Goal: Task Accomplishment & Management: Use online tool/utility

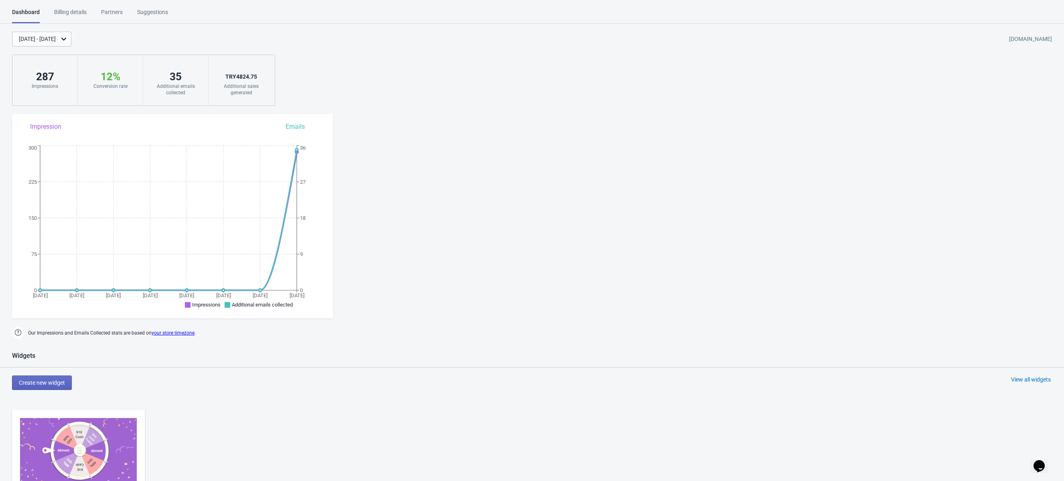
click at [93, 436] on img at bounding box center [78, 450] width 117 height 65
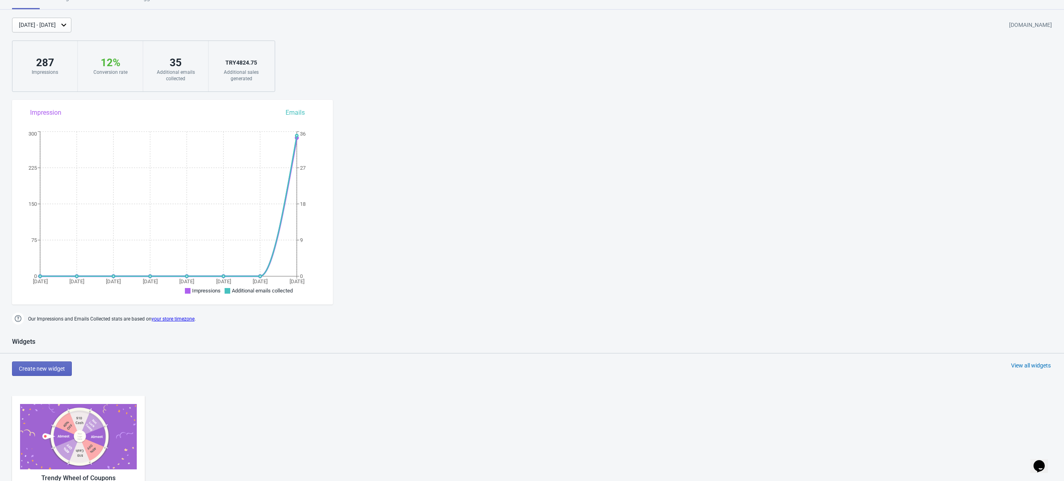
click at [93, 423] on img at bounding box center [78, 436] width 117 height 65
click at [94, 423] on img at bounding box center [78, 436] width 117 height 65
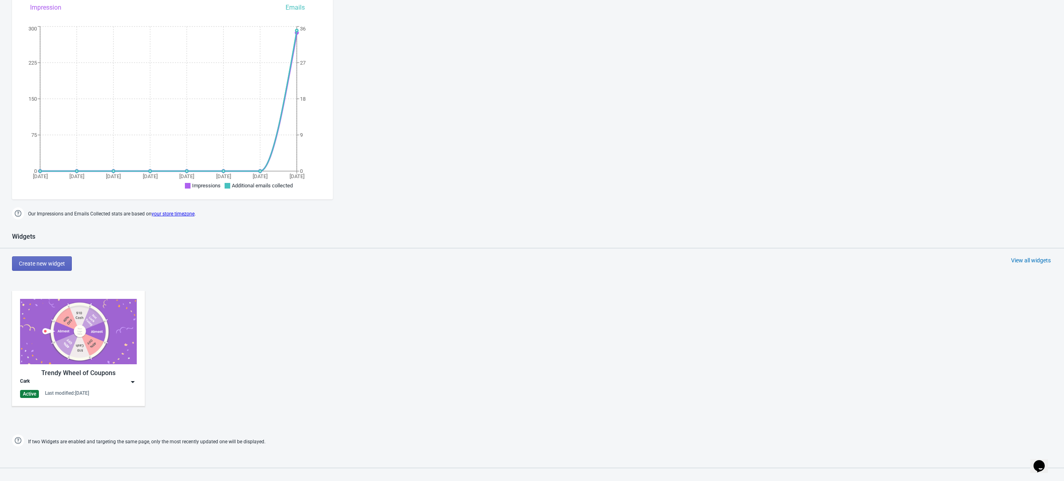
scroll to position [160, 0]
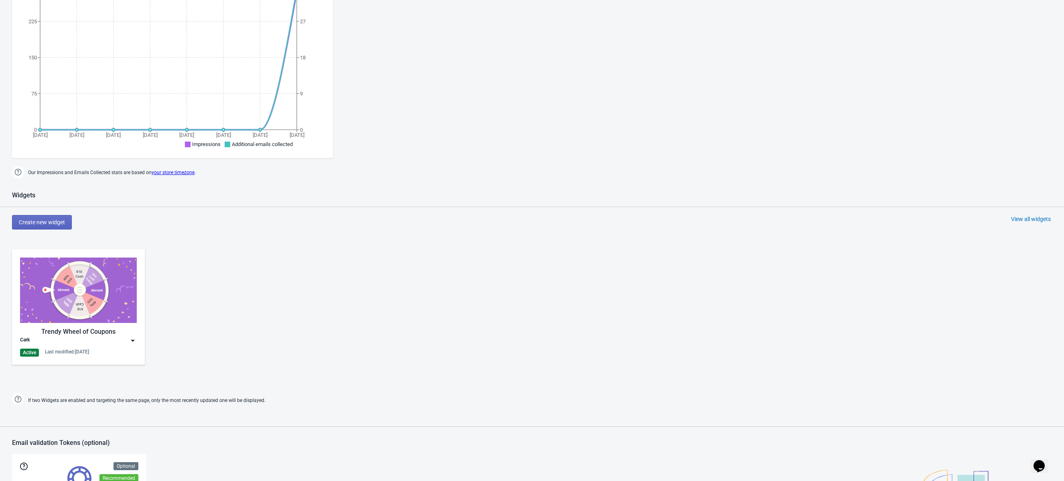
click at [57, 353] on div "Last modified: [DATE]" at bounding box center [67, 352] width 44 height 6
click at [63, 359] on div "Edit" at bounding box center [85, 358] width 89 height 8
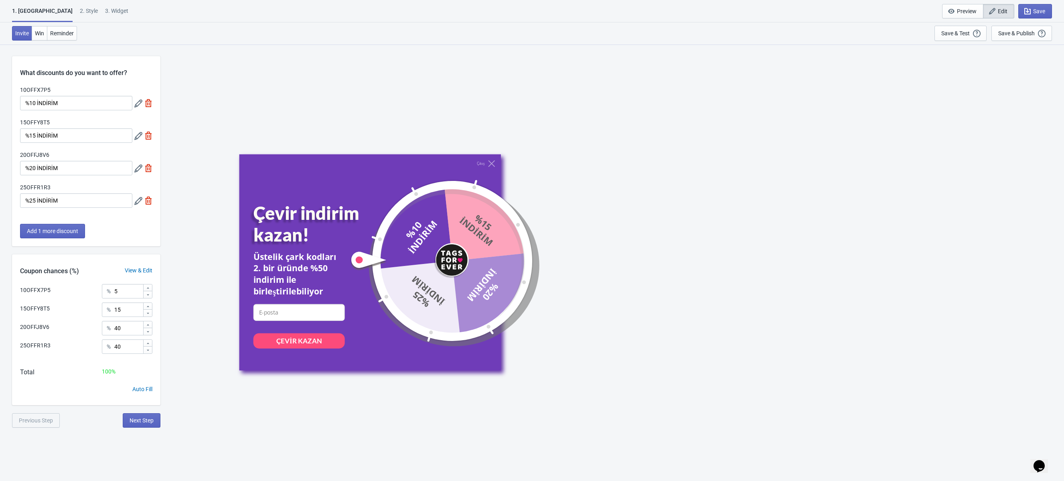
click at [80, 12] on div "2 . Style" at bounding box center [89, 14] width 18 height 14
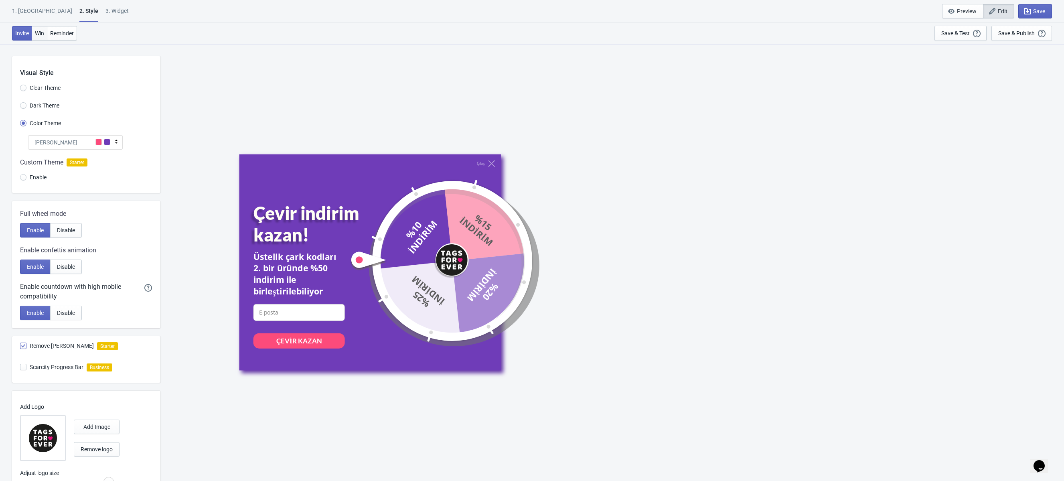
click at [43, 32] on span "Win" at bounding box center [39, 33] width 9 height 6
radio input "true"
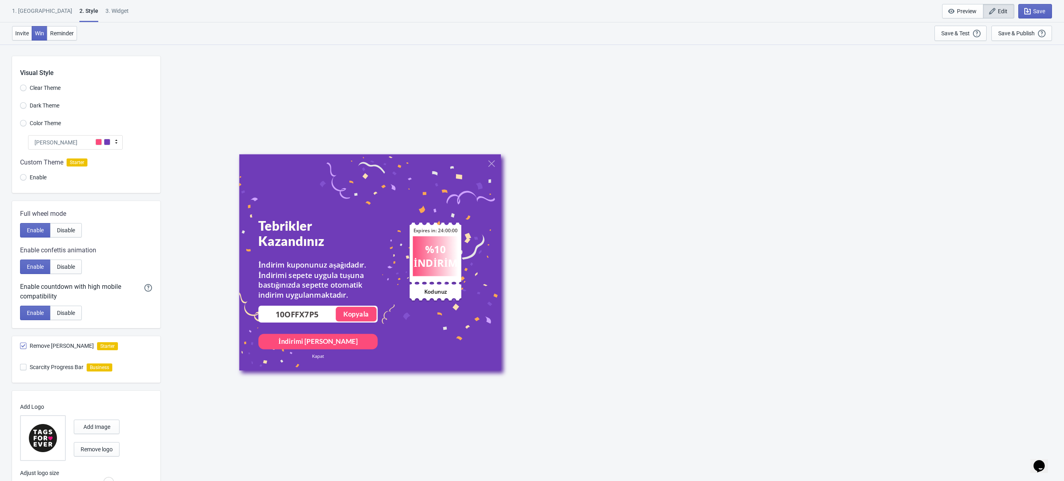
click at [423, 229] on div "Expires in: 24:00:00" at bounding box center [435, 231] width 45 height 12
click at [106, 16] on div "3. Widget" at bounding box center [117, 14] width 23 height 14
select select "circle"
select select "bottom_right"
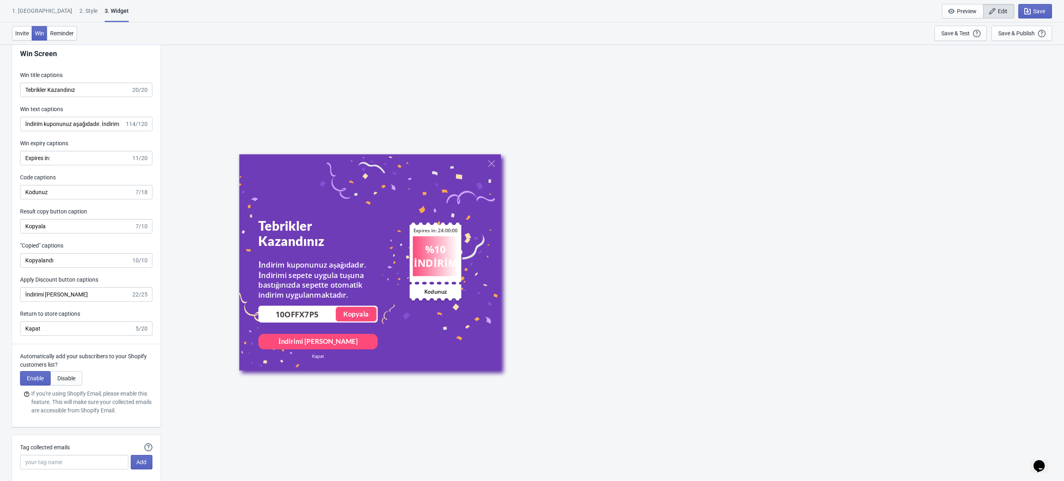
scroll to position [1614, 0]
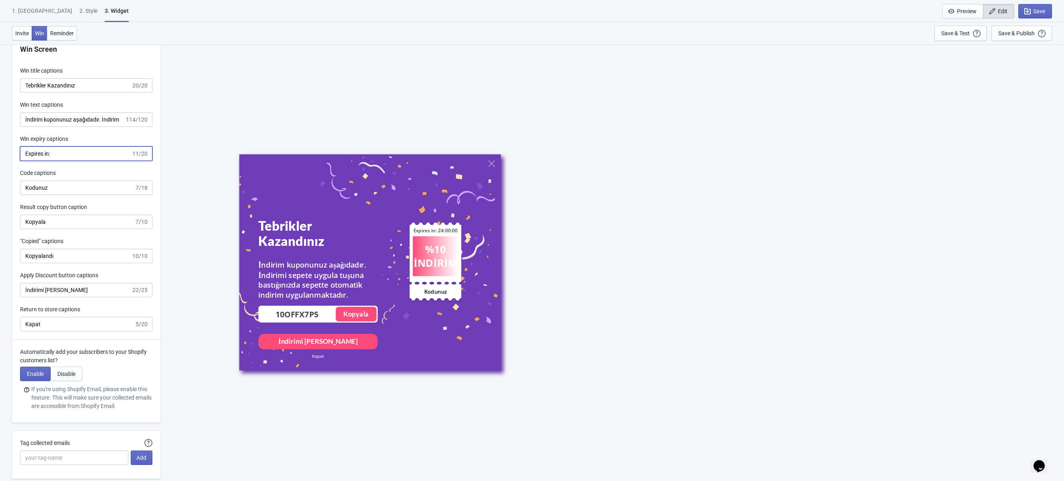
click at [59, 157] on input "Expires in:" at bounding box center [75, 153] width 111 height 14
type input "Kalan Süre:"
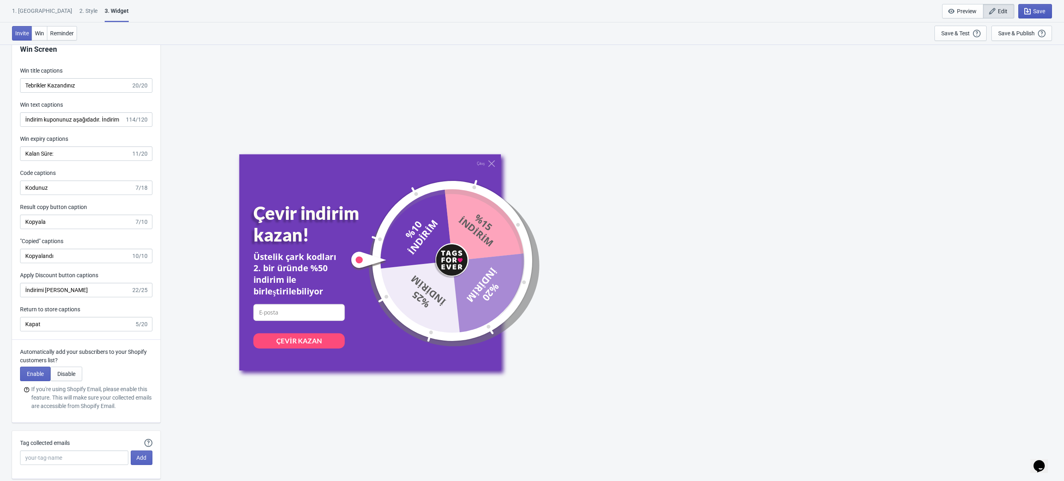
click at [1029, 14] on icon "button" at bounding box center [1028, 11] width 8 height 8
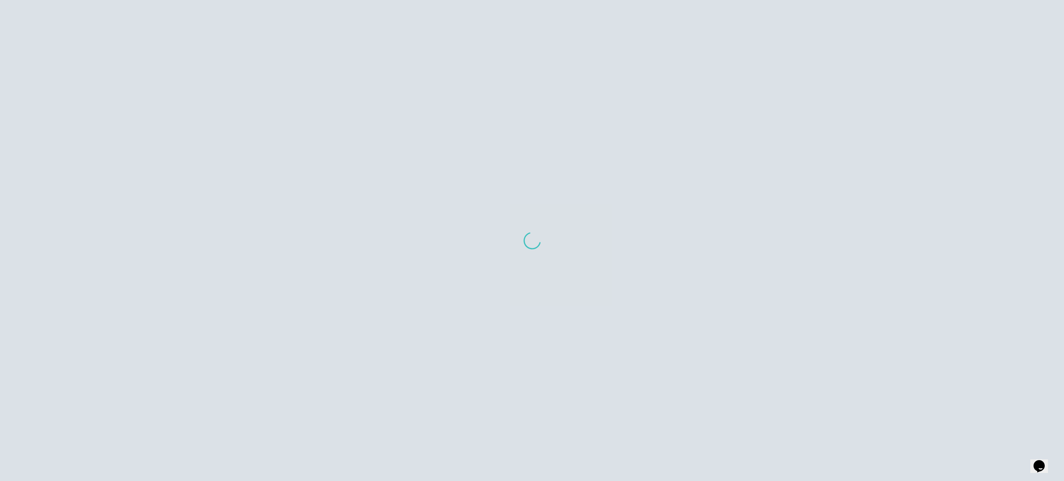
scroll to position [370, 0]
